Goal: Information Seeking & Learning: Learn about a topic

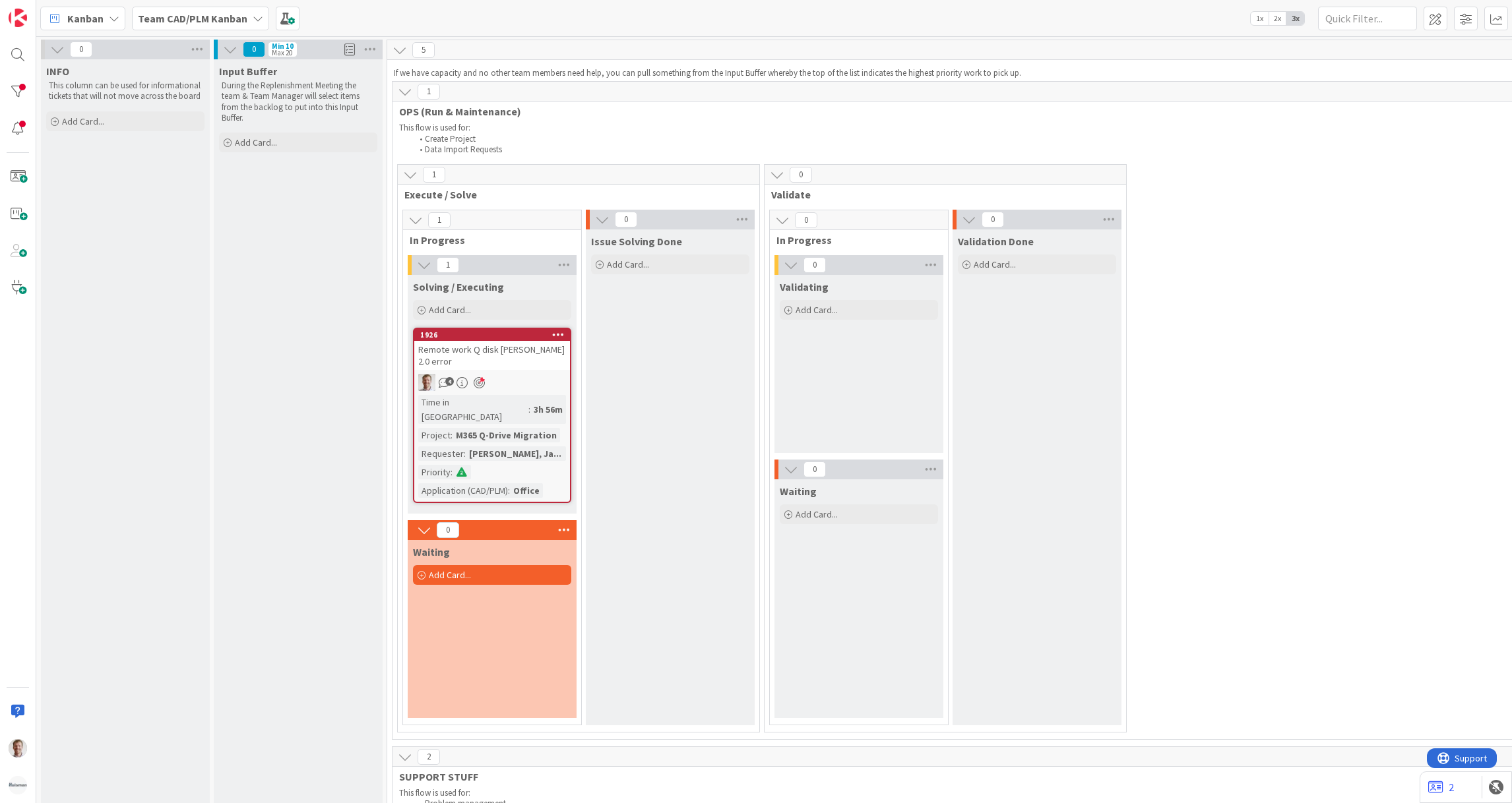
click at [242, 7] on div "Team CAD/PLM Kanban" at bounding box center [201, 18] width 137 height 24
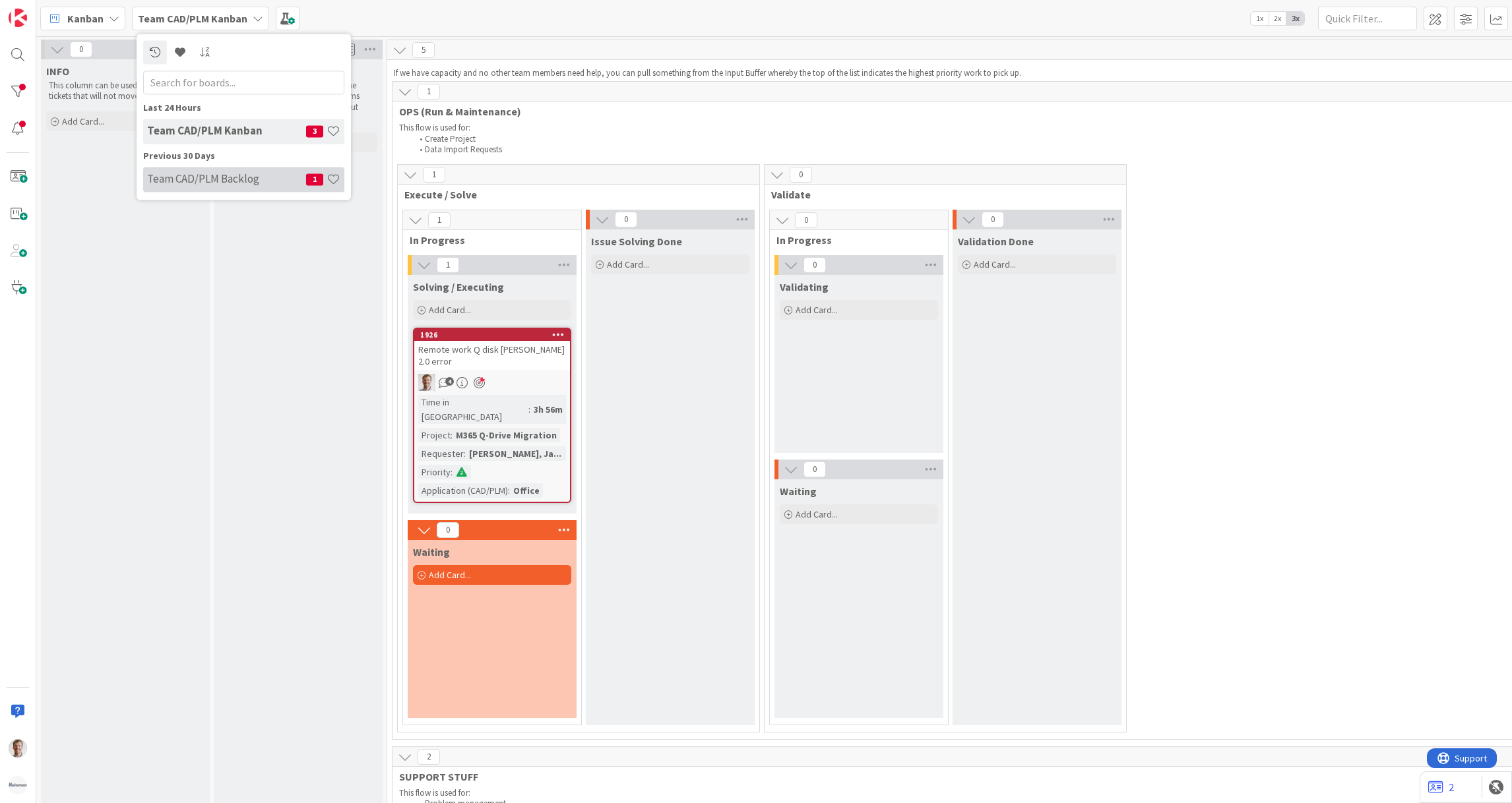
click at [228, 183] on h4 "Team CAD/PLM Backlog" at bounding box center [226, 179] width 159 height 13
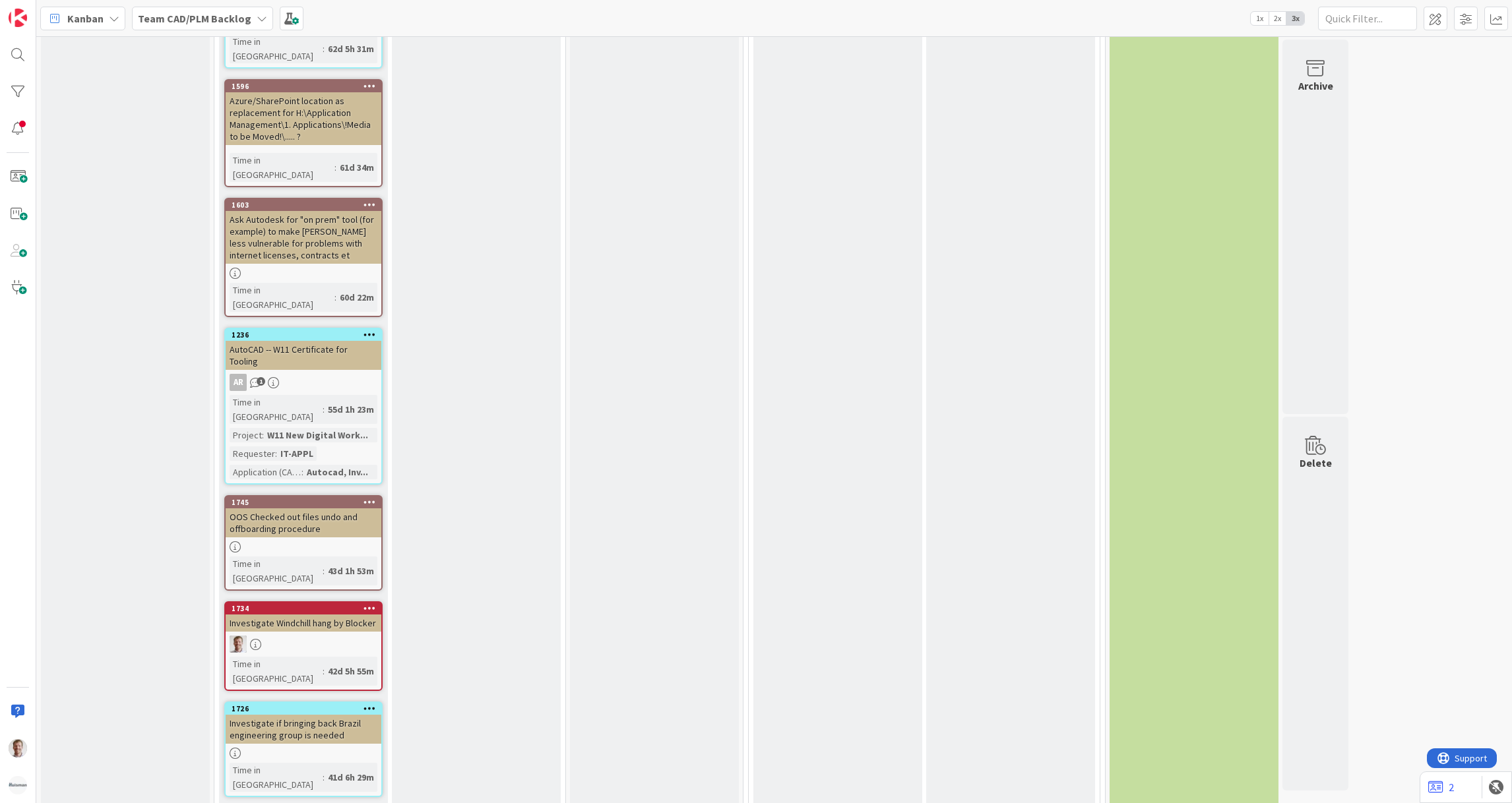
scroll to position [2412, 0]
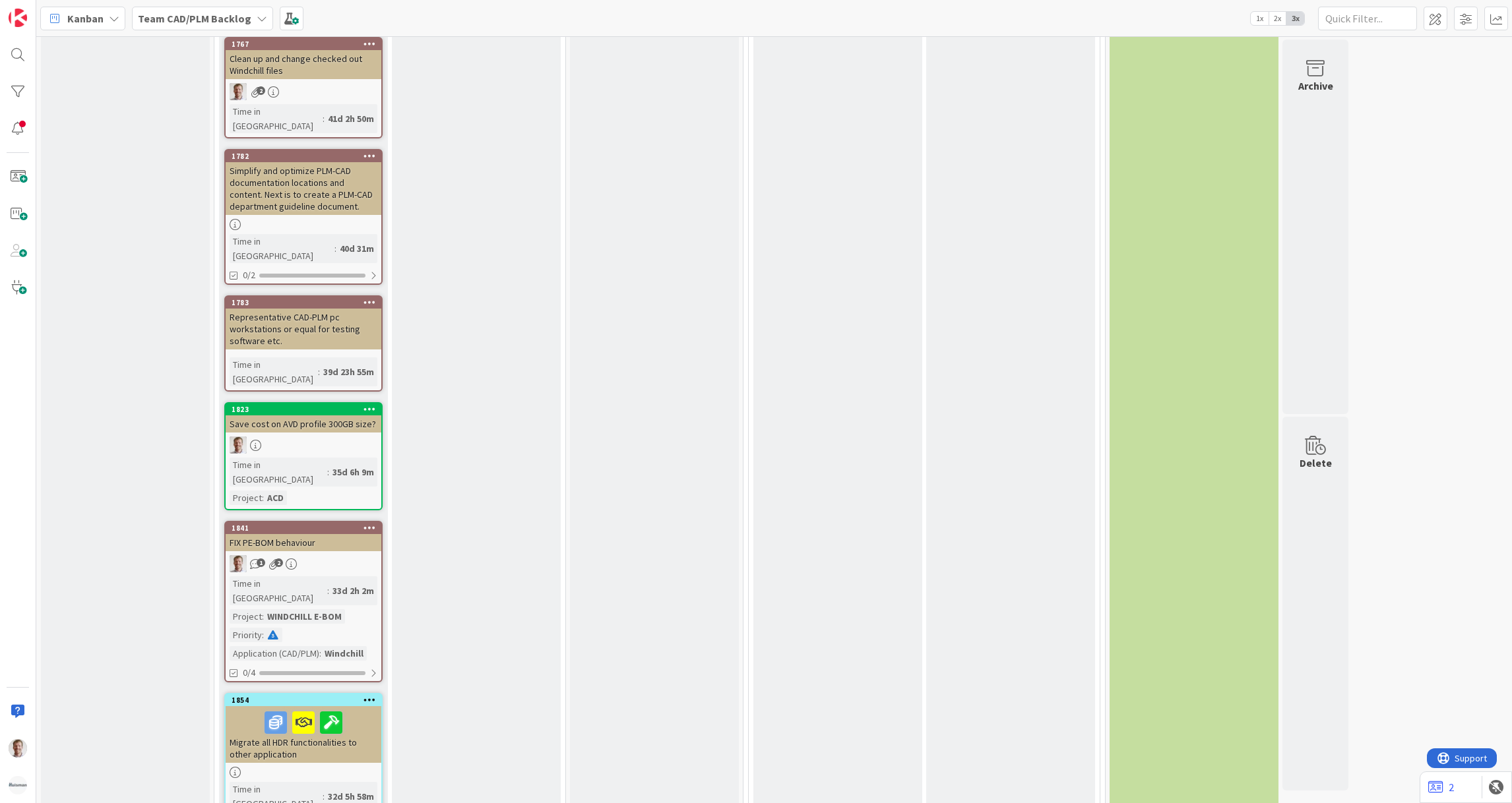
scroll to position [3399, 0]
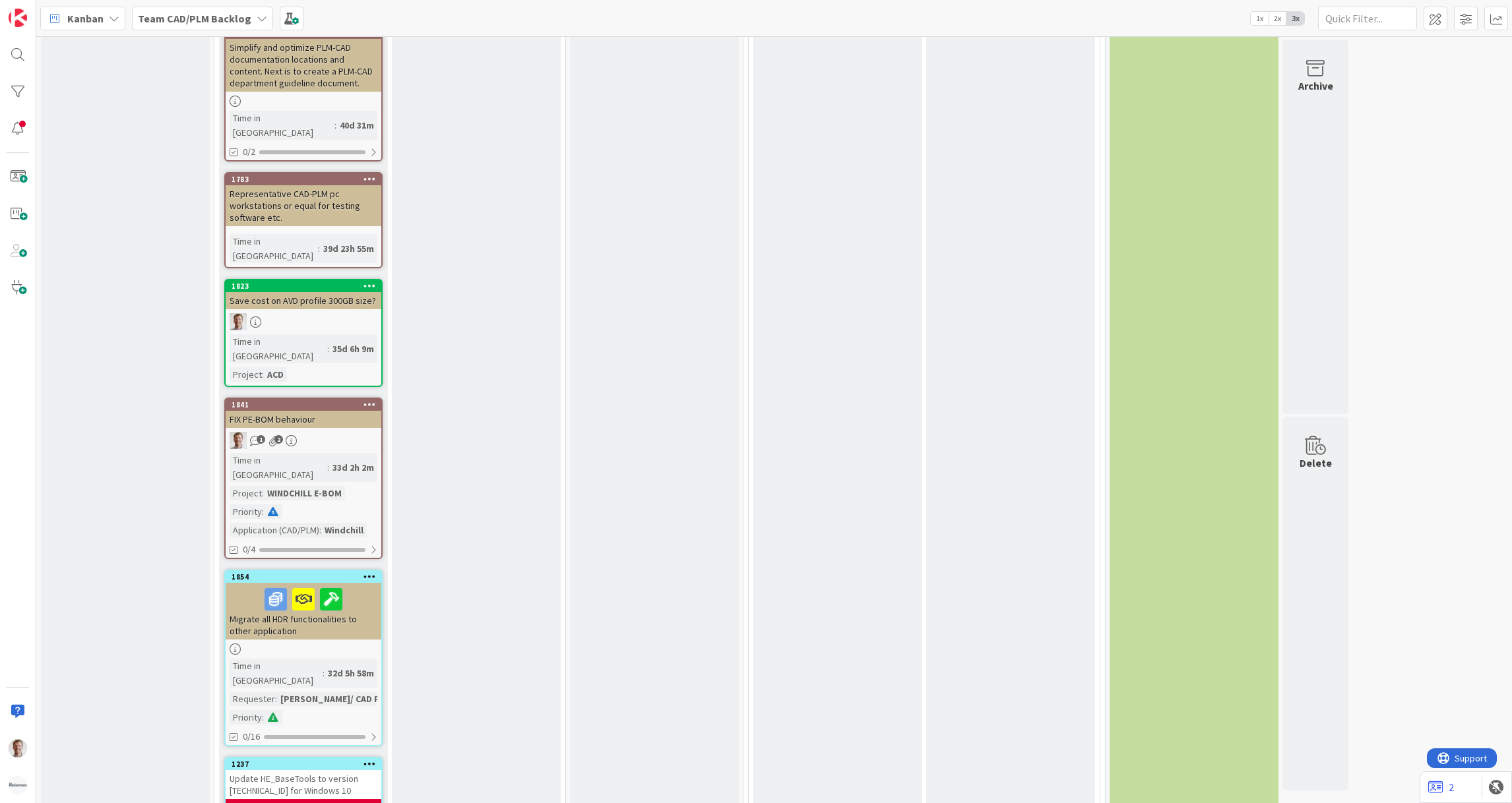
click at [328, 770] on div "Update HE_BaseTools to version [TECHNICAL_ID] for Windows 10" at bounding box center [304, 784] width 156 height 29
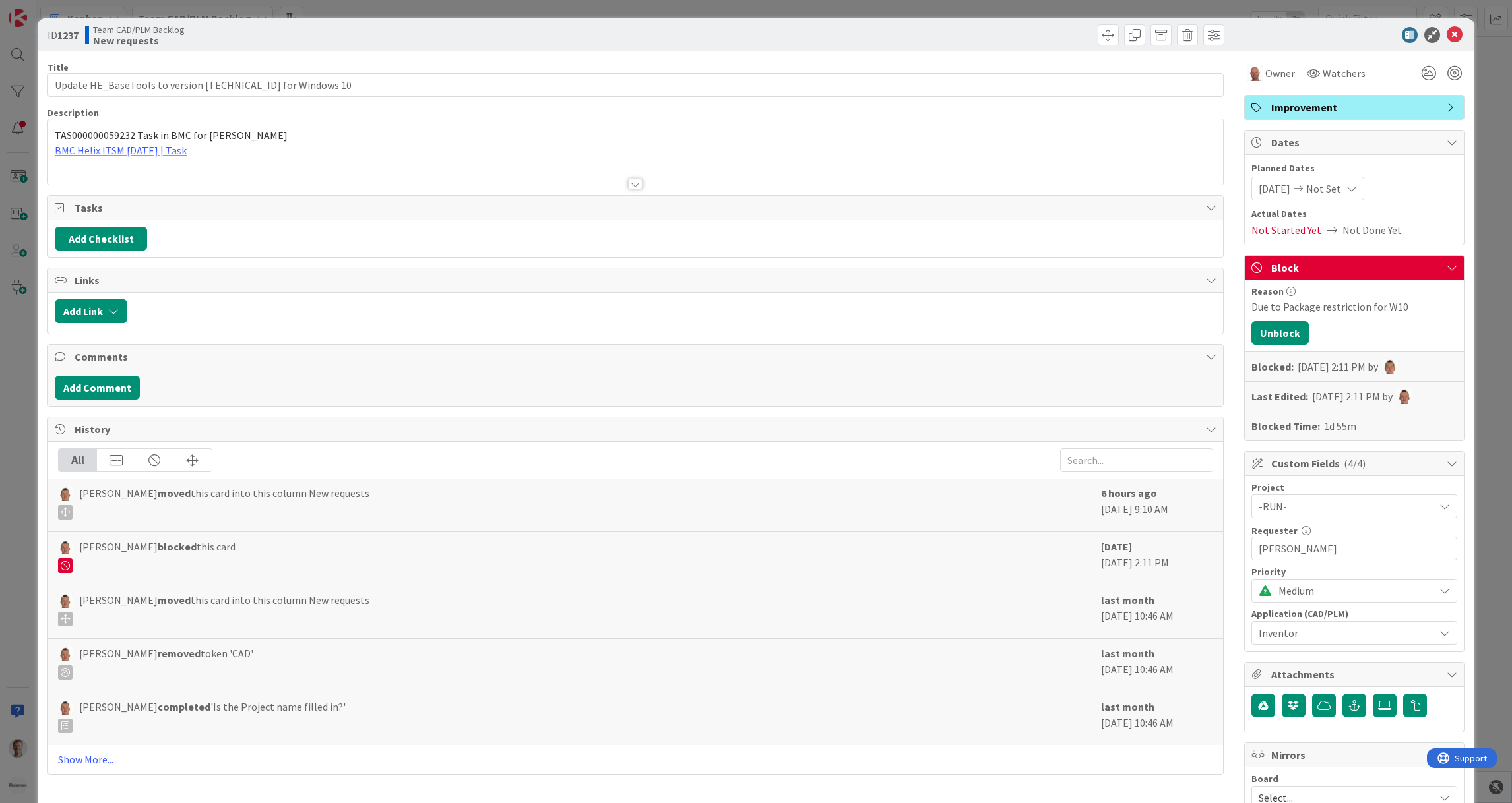
click at [631, 183] on div at bounding box center [635, 184] width 14 height 11
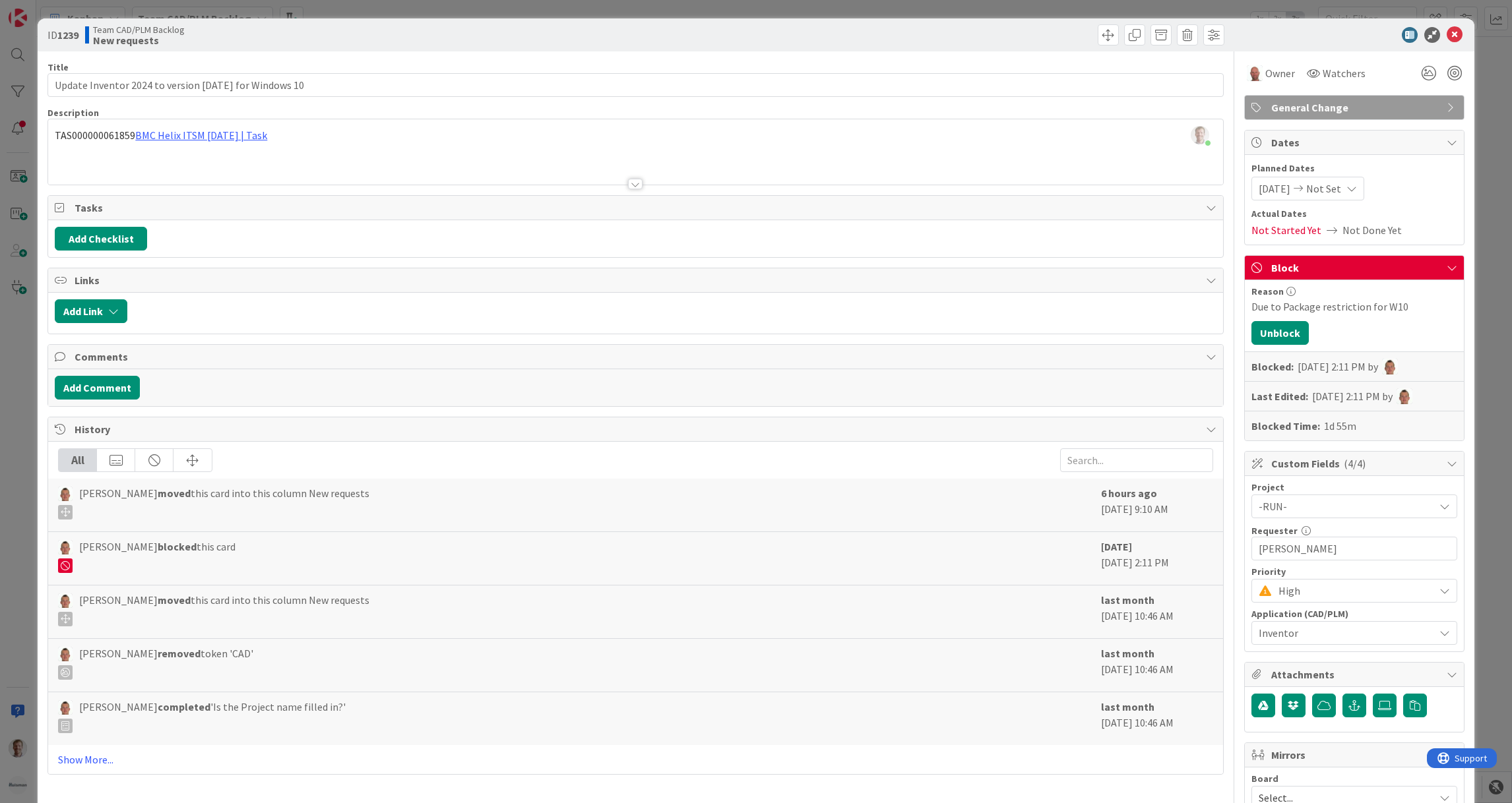
click at [628, 182] on div at bounding box center [635, 184] width 14 height 11
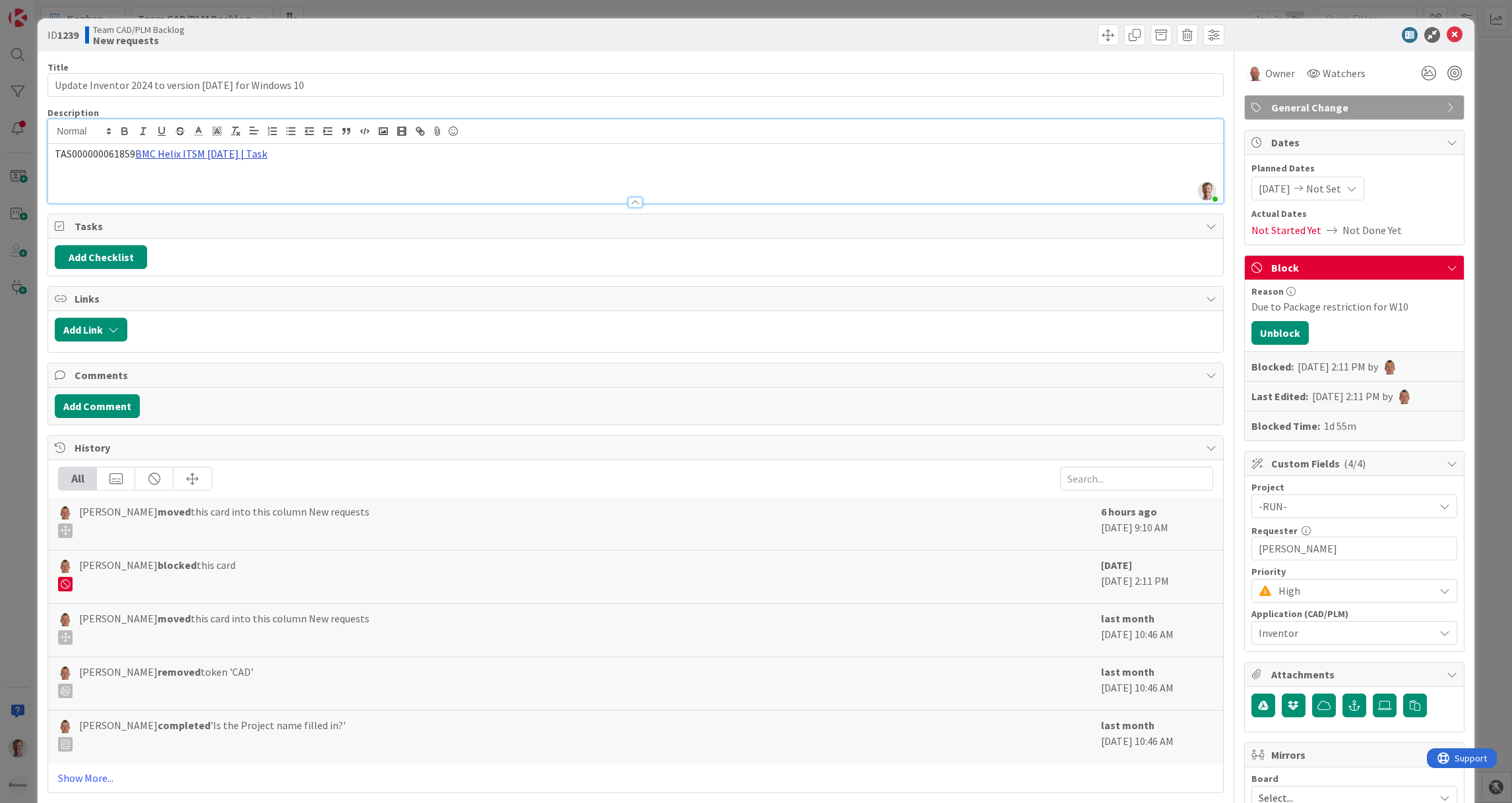
click at [228, 154] on link "BMC Helix ITSM [DATE] | Task" at bounding box center [201, 153] width 132 height 13
click at [193, 175] on link "[URL][PERSON_NAME][DOMAIN_NAME]" at bounding box center [187, 178] width 132 height 17
